Goal: Task Accomplishment & Management: Use online tool/utility

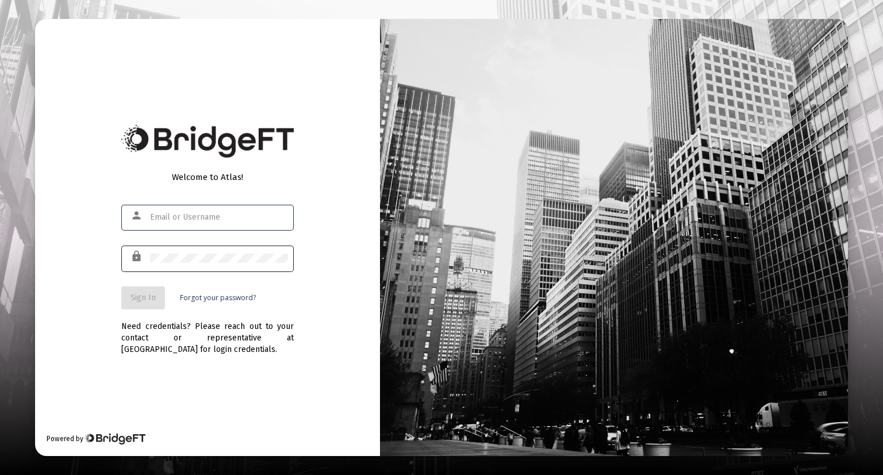
type input "[EMAIL_ADDRESS][DOMAIN_NAME]"
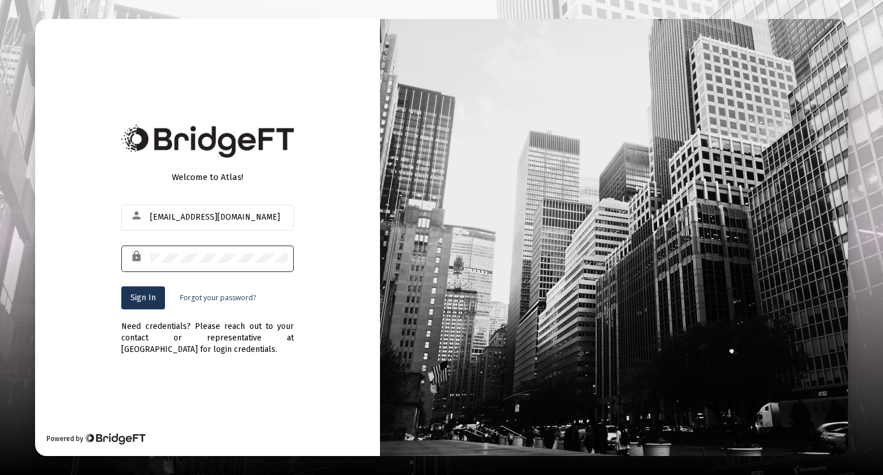
click at [209, 244] on div at bounding box center [219, 258] width 138 height 28
click at [143, 295] on span "Sign In" at bounding box center [143, 298] width 25 height 10
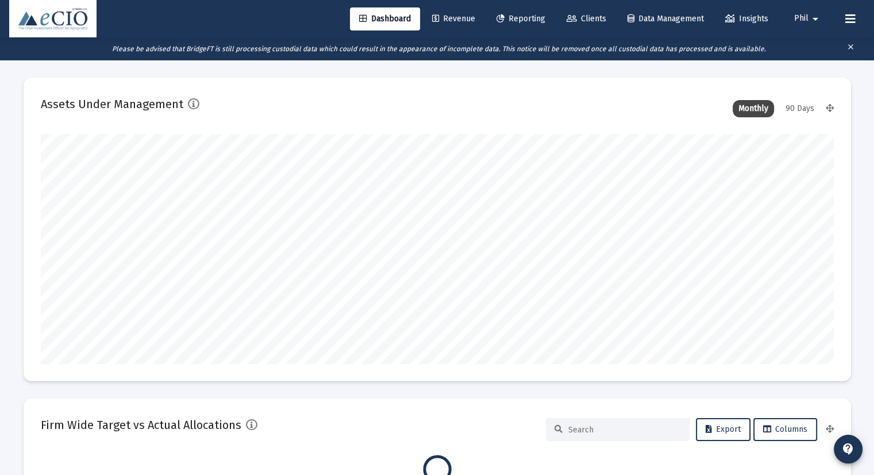
scroll to position [230, 793]
type input "[DATE]"
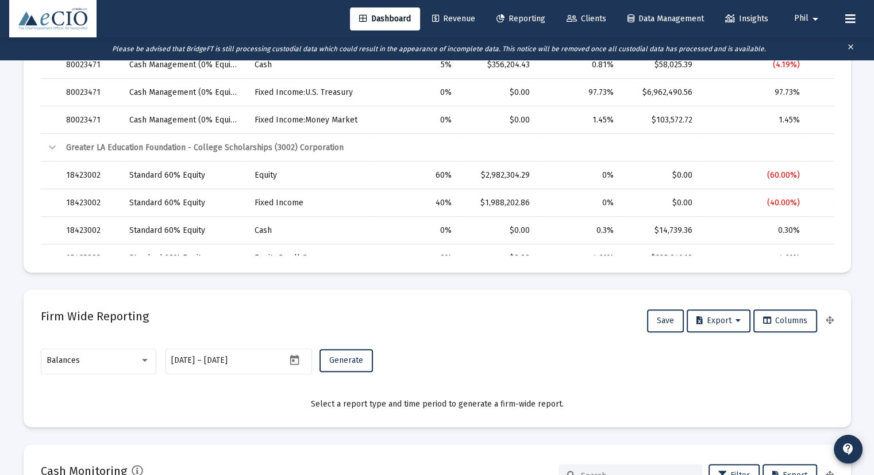
scroll to position [517, 0]
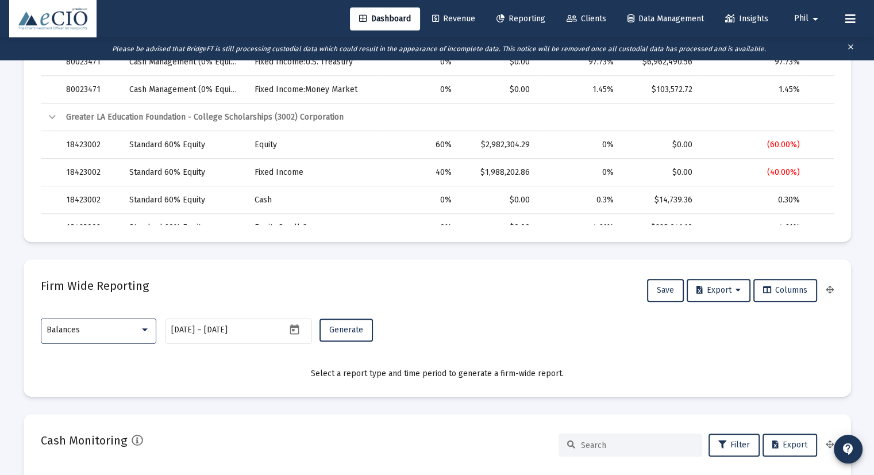
click at [74, 331] on span "Balances" at bounding box center [63, 330] width 33 height 10
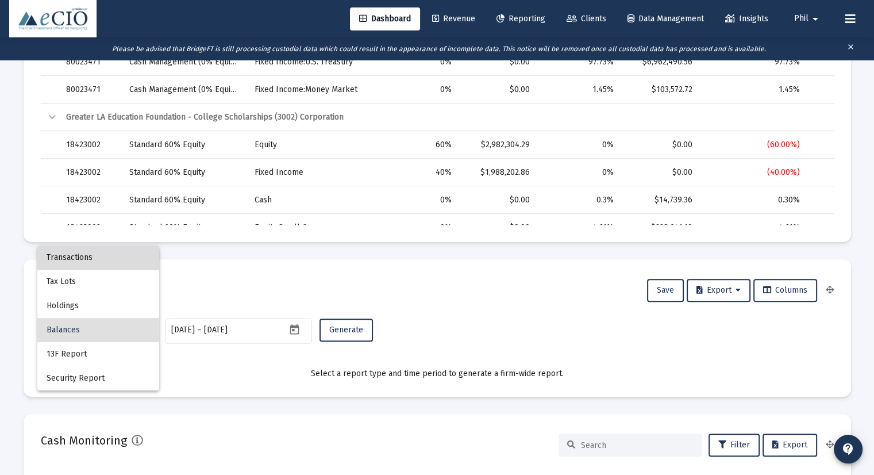
click at [93, 259] on span "Transactions" at bounding box center [98, 257] width 103 height 24
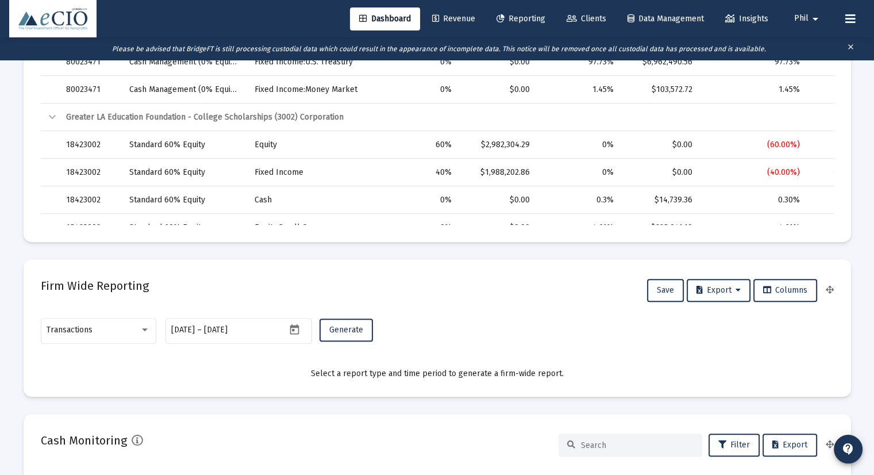
drag, startPoint x: 407, startPoint y: 303, endPoint x: 398, endPoint y: 309, distance: 10.8
click at [407, 303] on div "Firm Wide Reporting Save Export Columns" at bounding box center [437, 291] width 793 height 28
click at [347, 325] on span "Generate" at bounding box center [346, 330] width 34 height 10
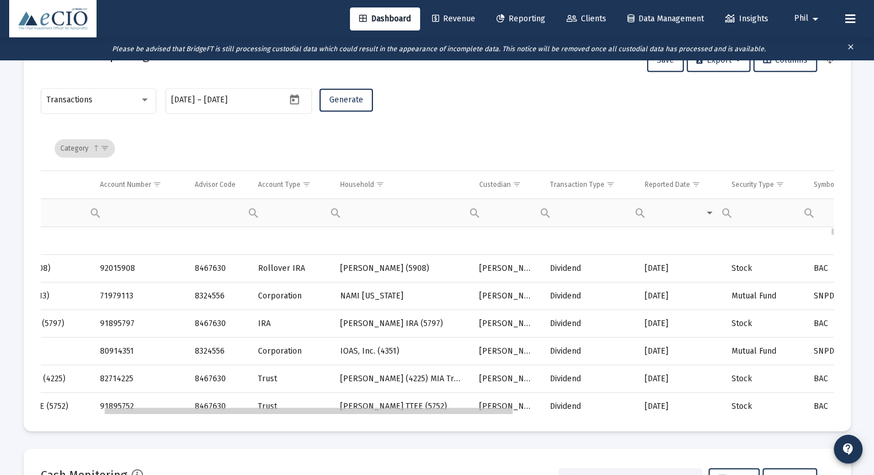
scroll to position [0, 0]
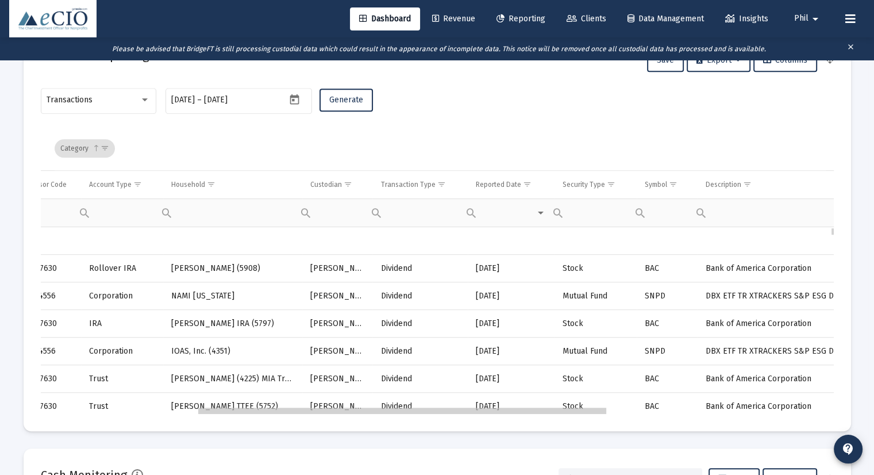
drag, startPoint x: 365, startPoint y: 412, endPoint x: 522, endPoint y: 414, distance: 157.5
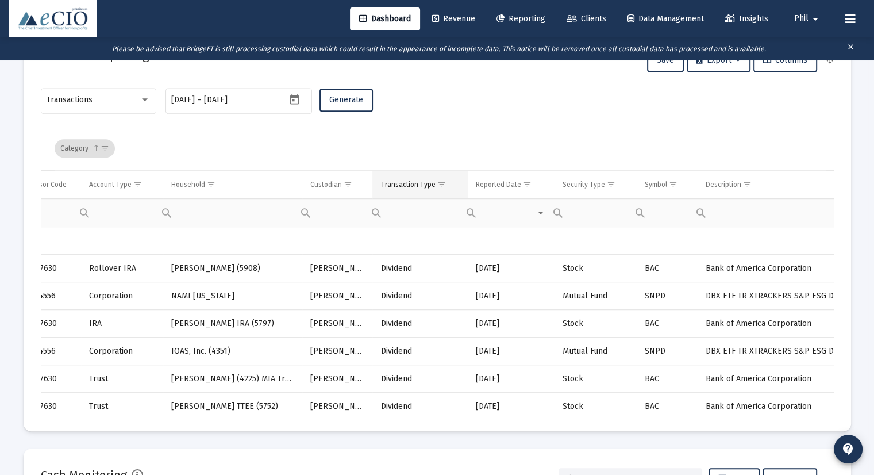
click at [441, 183] on span "Show filter options for column 'Transaction Type'" at bounding box center [441, 184] width 9 height 9
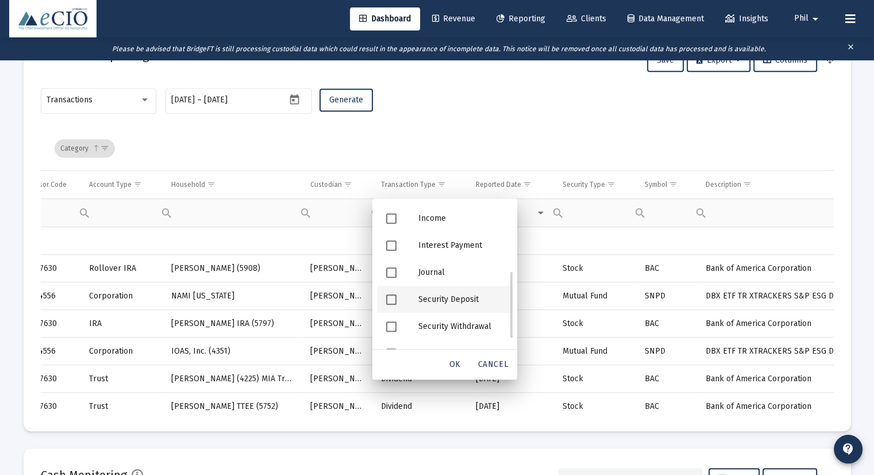
click at [463, 297] on div "Security Deposit" at bounding box center [460, 299] width 103 height 27
click at [452, 366] on span "OK" at bounding box center [455, 364] width 11 height 10
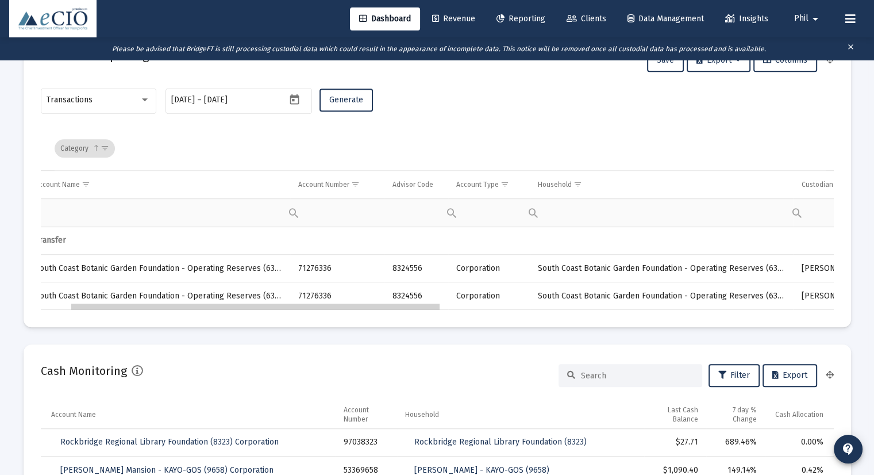
drag, startPoint x: 440, startPoint y: 306, endPoint x: 287, endPoint y: 295, distance: 153.4
